Goal: Navigation & Orientation: Find specific page/section

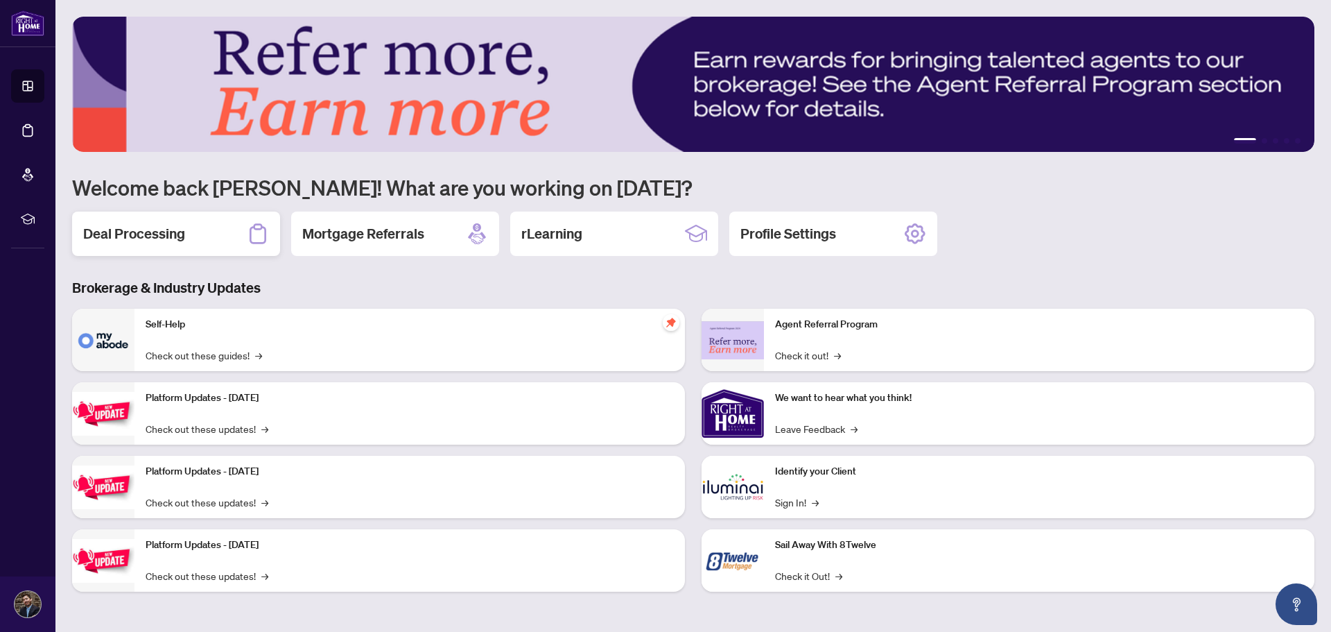
click at [99, 235] on h2 "Deal Processing" at bounding box center [134, 233] width 102 height 19
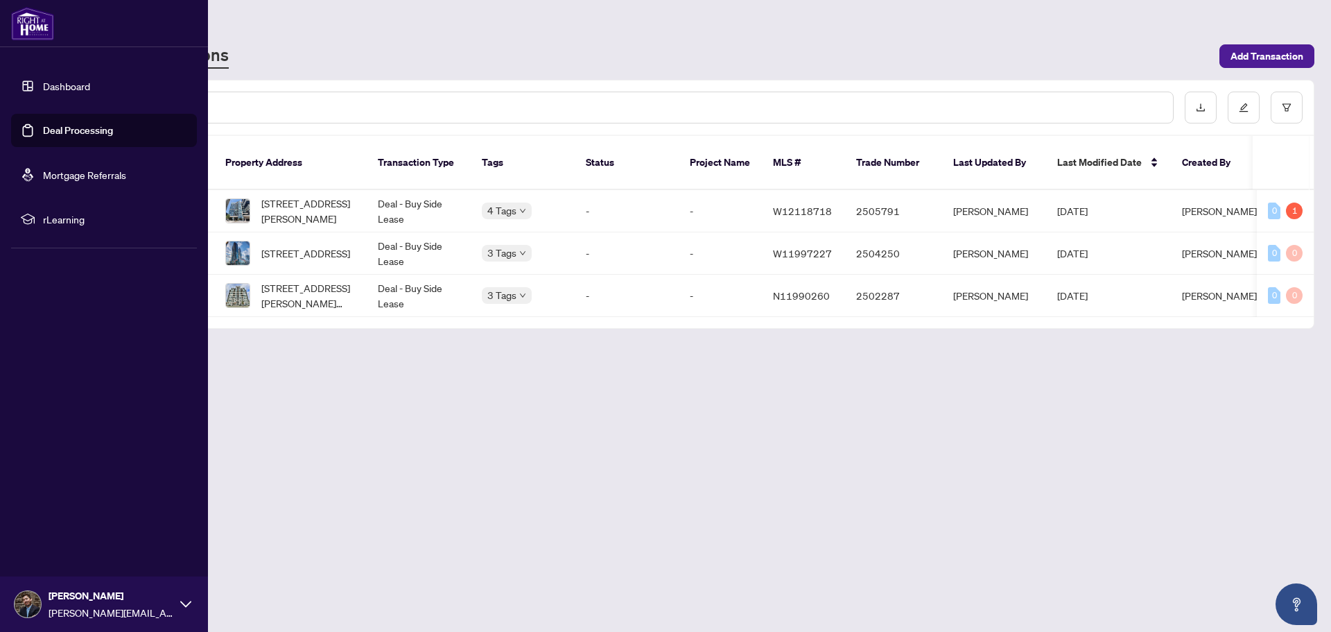
click at [43, 80] on link "Dashboard" at bounding box center [66, 86] width 47 height 12
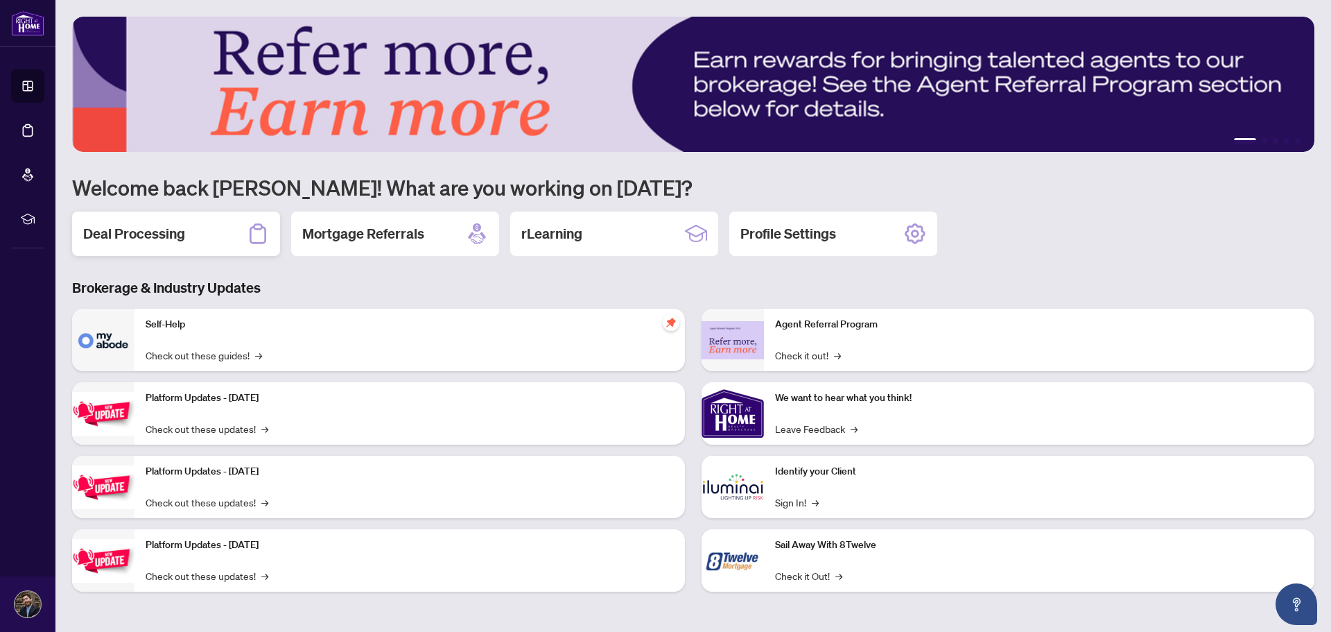
click at [239, 243] on div "Deal Processing" at bounding box center [176, 233] width 208 height 44
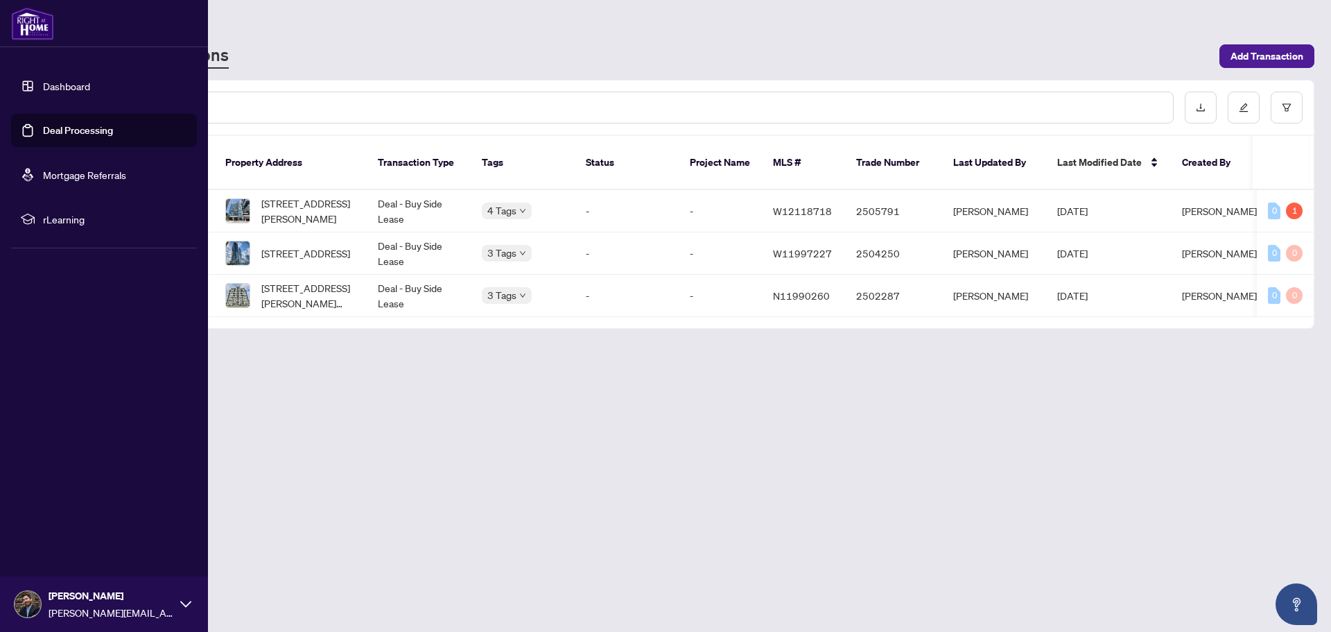
click at [43, 92] on link "Dashboard" at bounding box center [66, 86] width 47 height 12
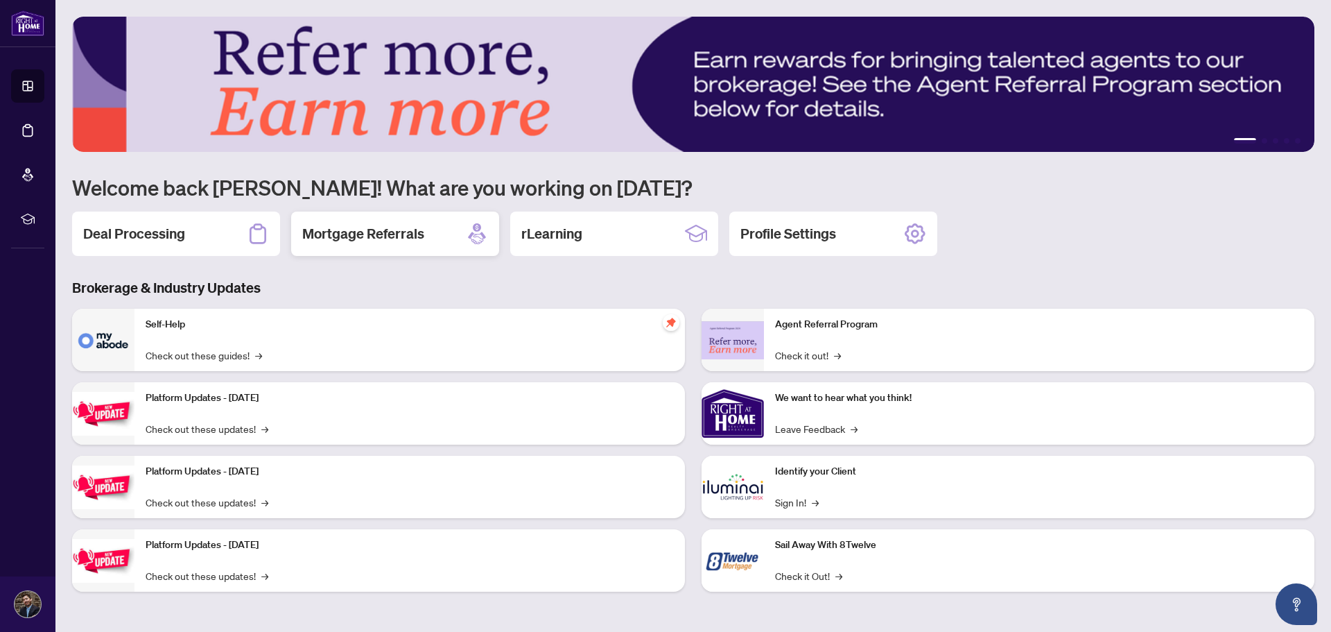
click at [393, 242] on h2 "Mortgage Referrals" at bounding box center [363, 233] width 122 height 19
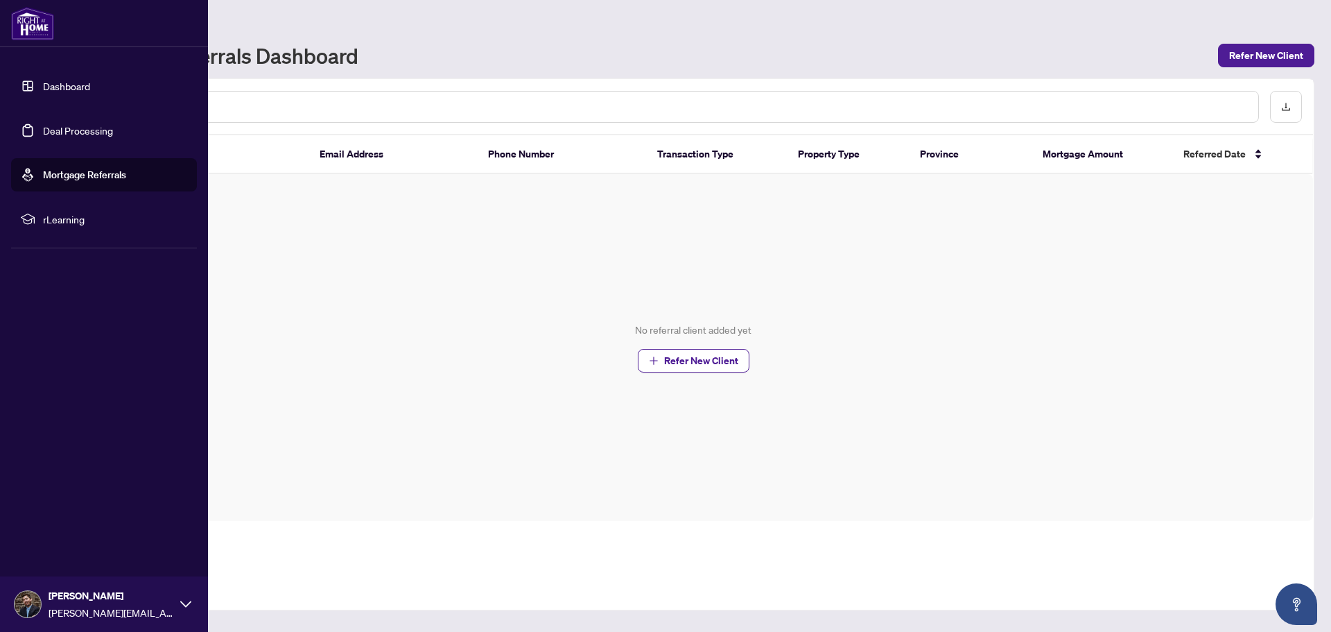
click at [43, 89] on link "Dashboard" at bounding box center [66, 86] width 47 height 12
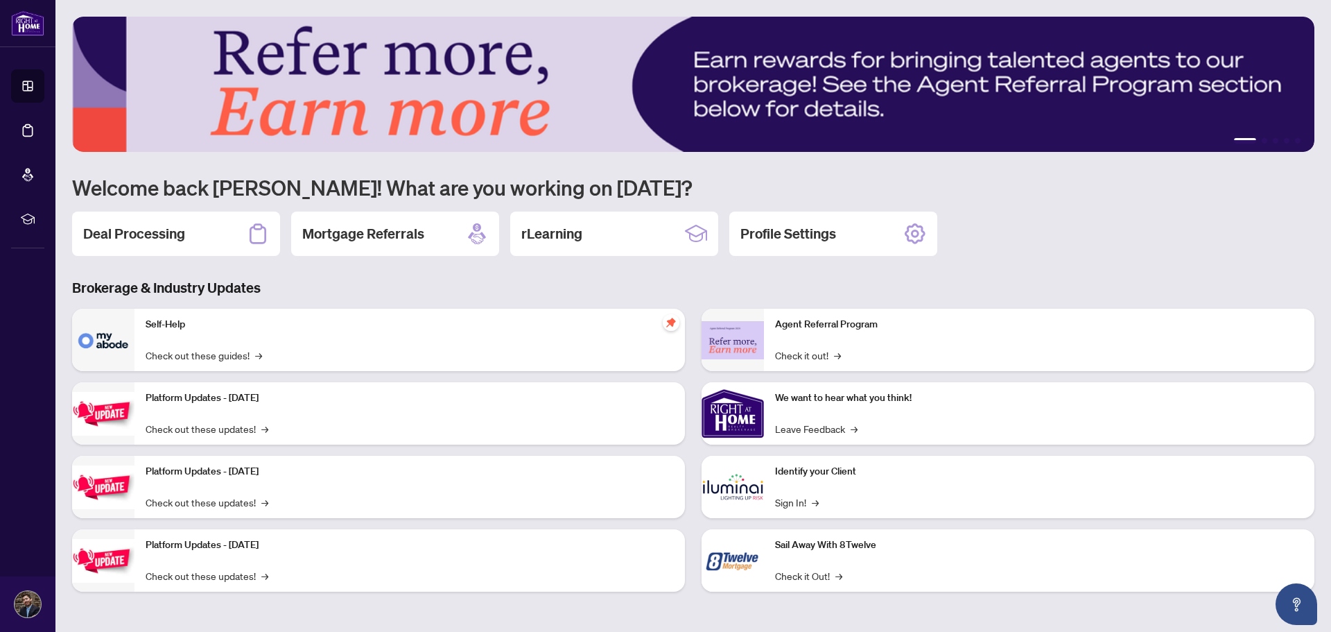
click at [699, 307] on div "Brokerage & Industry Updates Self-Help Check out these guides! → Platform Updat…" at bounding box center [693, 445] width 1259 height 334
click at [615, 239] on div "rLearning" at bounding box center [614, 233] width 208 height 44
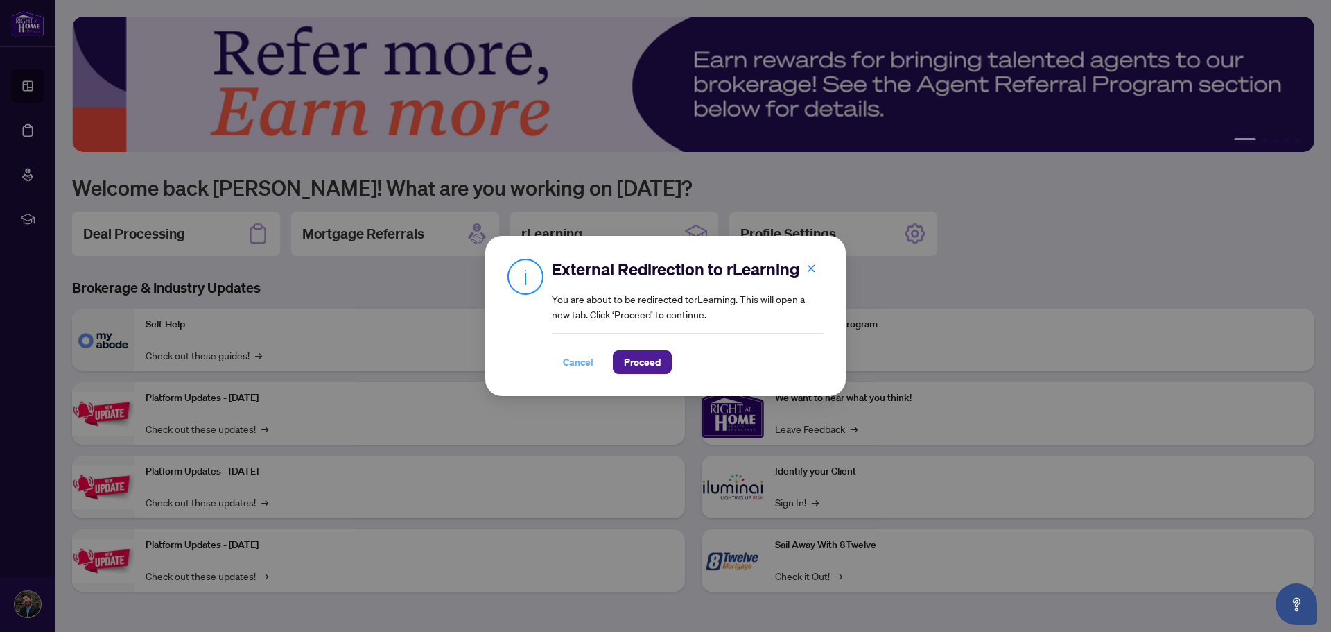
click at [585, 368] on span "Cancel" at bounding box center [578, 362] width 31 height 22
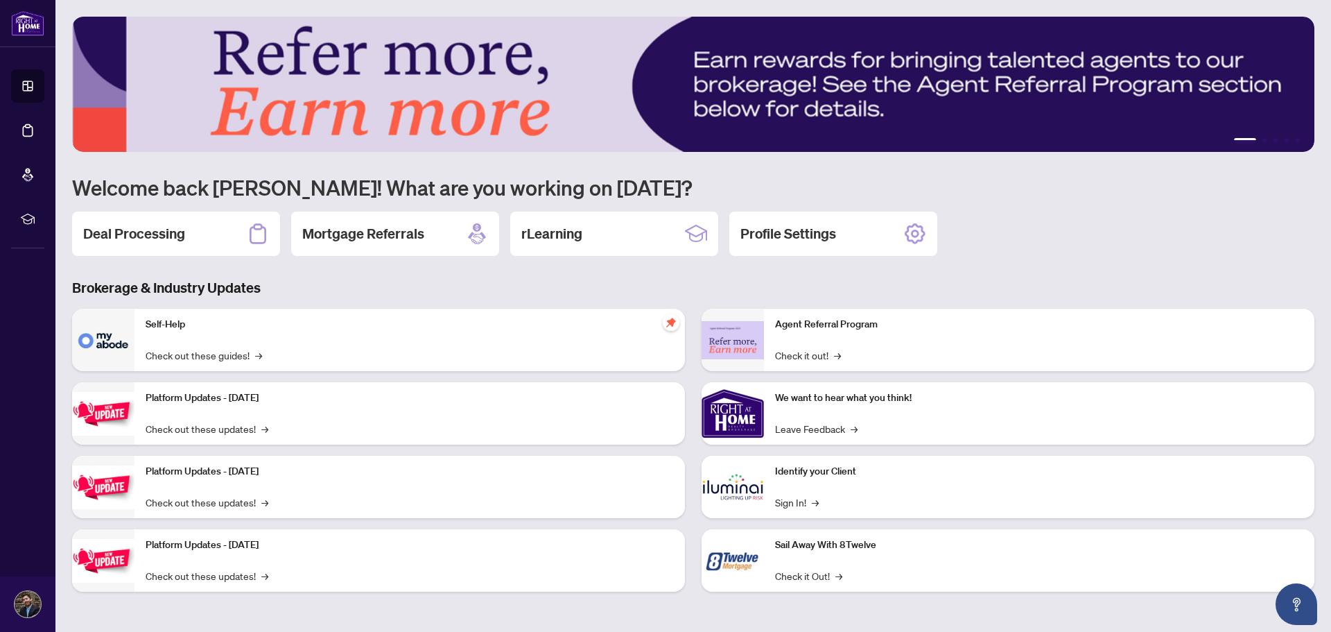
click at [585, 368] on div "Self-Help Check out these guides! →" at bounding box center [410, 340] width 551 height 62
